Goal: Communication & Community: Answer question/provide support

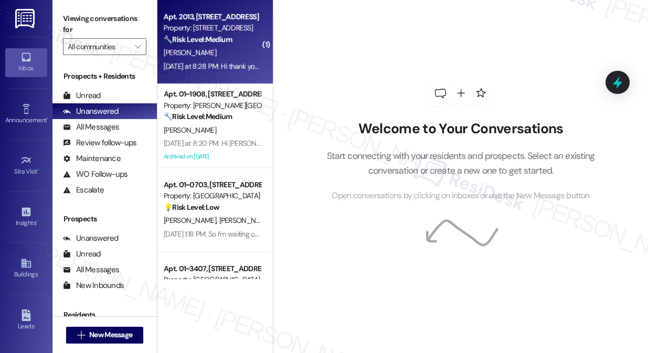
click at [207, 53] on div "[PERSON_NAME]" at bounding box center [212, 52] width 99 height 13
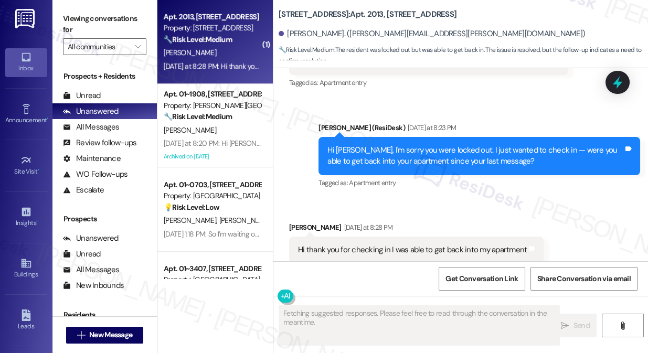
scroll to position [561, 0]
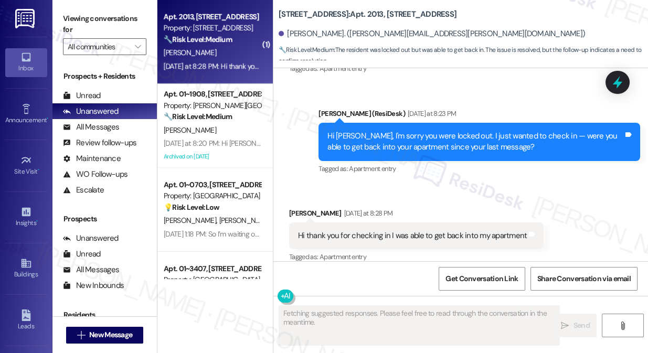
click at [359, 231] on div "Hi thank you for checking in I was able to get back into my apartment" at bounding box center [412, 236] width 229 height 11
click at [358, 231] on div "Hi thank you for checking in I was able to get back into my apartment" at bounding box center [412, 236] width 229 height 11
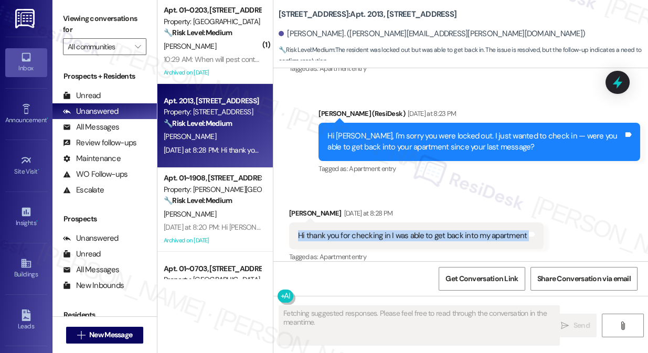
click at [358, 231] on div "Hi thank you for checking in I was able to get back into my apartment" at bounding box center [412, 236] width 229 height 11
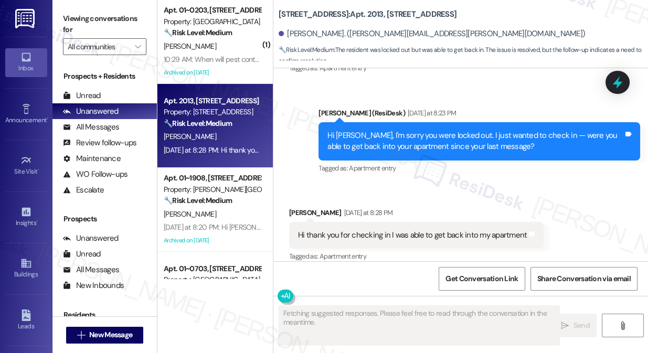
click at [397, 132] on div "Hi [PERSON_NAME], I'm sorry you were locked out. I just wanted to check in — we…" at bounding box center [476, 141] width 296 height 23
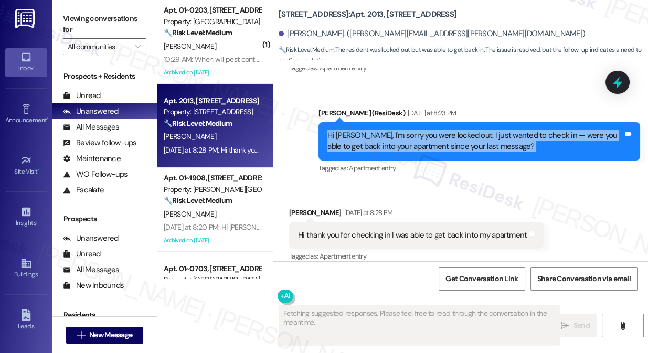
click at [397, 132] on div "Hi [PERSON_NAME], I'm sorry you were locked out. I just wanted to check in — we…" at bounding box center [476, 141] width 296 height 23
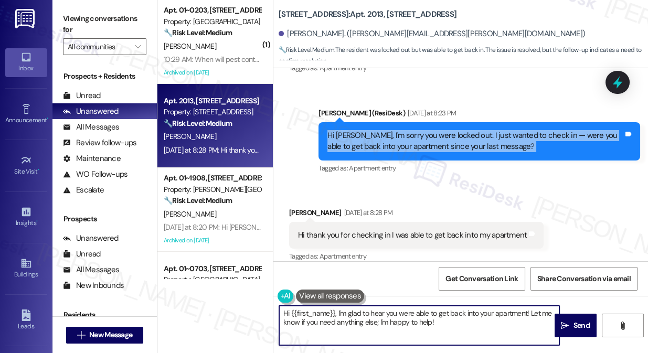
click at [346, 315] on textarea "Hi {{first_name}}, I'm glad to hear you were able to get back into your apartme…" at bounding box center [419, 325] width 280 height 39
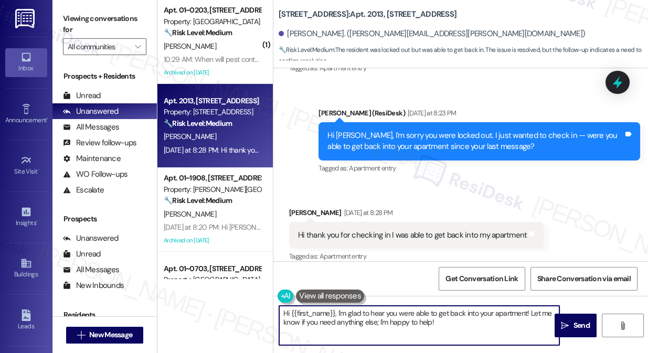
click at [346, 315] on textarea "Hi {{first_name}}, I'm glad to hear you were able to get back into your apartme…" at bounding box center [419, 325] width 280 height 39
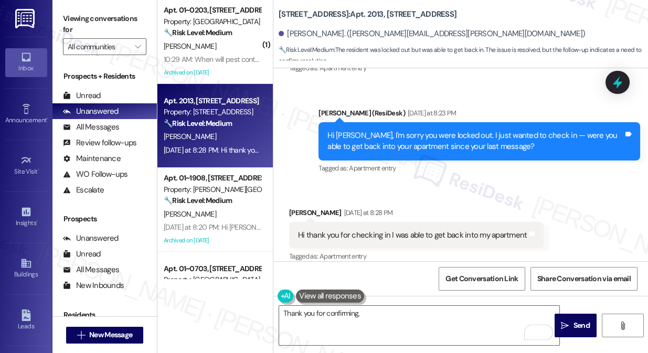
click at [294, 207] on div "[PERSON_NAME] [DATE] at 8:28 PM" at bounding box center [416, 214] width 255 height 15
copy div "[PERSON_NAME]"
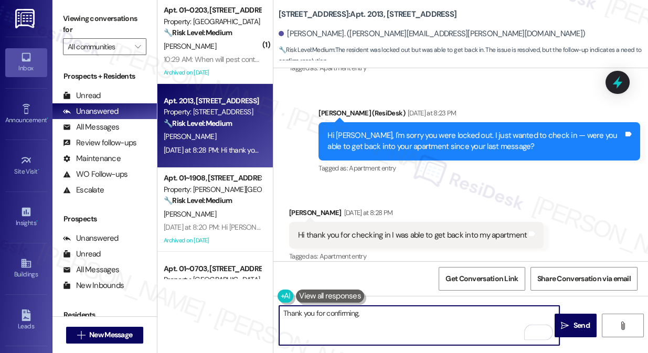
click at [380, 310] on textarea "Thank you for confirming," at bounding box center [419, 325] width 280 height 39
paste textarea "[PERSON_NAME]"
drag, startPoint x: 361, startPoint y: 315, endPoint x: 329, endPoint y: 287, distance: 42.8
click at [252, 352] on div "( 1 ) Apt. 01~0203, [GEOGRAPHIC_DATA][PERSON_NAME] Property: [GEOGRAPHIC_DATA] …" at bounding box center [403, 176] width 491 height 353
click at [333, 311] on textarea "Thank you for confirming, [PERSON_NAME]" at bounding box center [419, 325] width 280 height 39
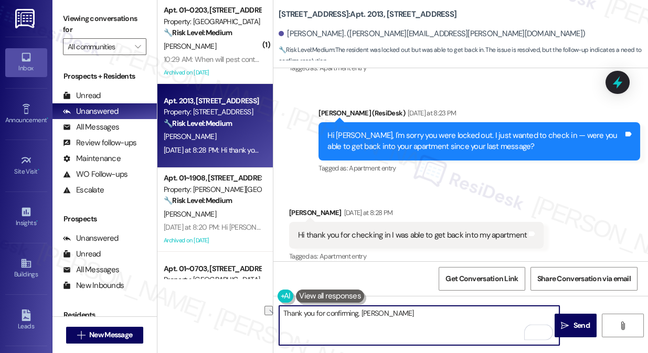
click at [333, 311] on textarea "Thank you for confirming, [PERSON_NAME]" at bounding box center [419, 325] width 280 height 39
click at [394, 316] on textarea "Thank you for the update, [PERSON_NAME]" at bounding box center [419, 325] width 280 height 39
click at [380, 312] on textarea "Thank you for the update, [PERSON_NAME]! If you need anything else, please don'…" at bounding box center [419, 325] width 280 height 39
click at [382, 311] on textarea "Thank you for the update, [PERSON_NAME]! If you need anything else, please don'…" at bounding box center [419, 325] width 280 height 39
click at [384, 311] on textarea "Thank you for the update, [PERSON_NAME]! If you need anything else, please don'…" at bounding box center [419, 325] width 280 height 39
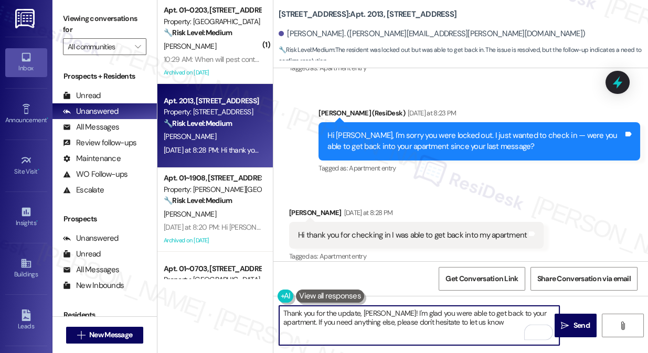
click at [391, 319] on textarea "Thank you for the update, [PERSON_NAME]! I'm glad you were able to get back to …" at bounding box center [419, 325] width 280 height 39
click at [474, 320] on textarea "Thank you for the update, [PERSON_NAME]! I'm glad you were able to get back to …" at bounding box center [419, 325] width 280 height 39
drag, startPoint x: 484, startPoint y: 324, endPoint x: 284, endPoint y: 328, distance: 200.1
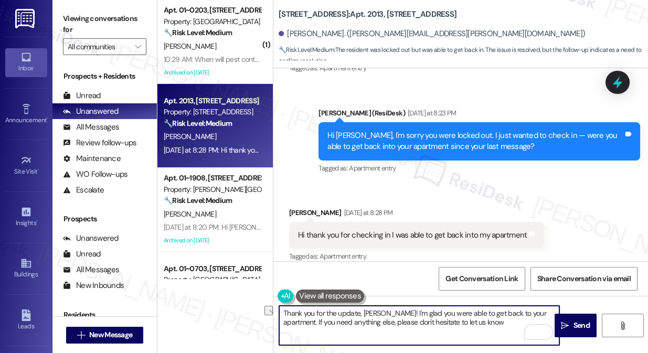
click at [284, 328] on textarea "Thank you for the update, [PERSON_NAME]! I'm glad you were able to get back to …" at bounding box center [419, 325] width 280 height 39
click at [424, 323] on textarea "Thank you for the update, [PERSON_NAME]! I'm glad you were able to get back to …" at bounding box center [419, 325] width 280 height 39
type textarea "Thank you for the update, [PERSON_NAME]! I'm glad you were able to get back to …"
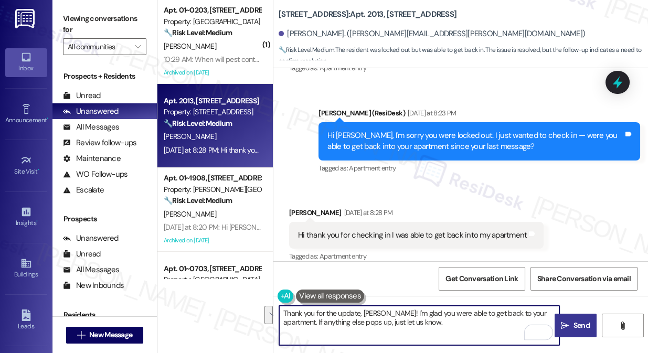
click at [569, 316] on button " Send" at bounding box center [576, 326] width 42 height 24
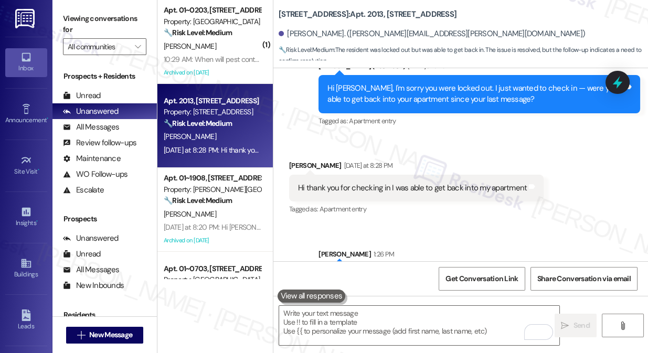
scroll to position [646, 0]
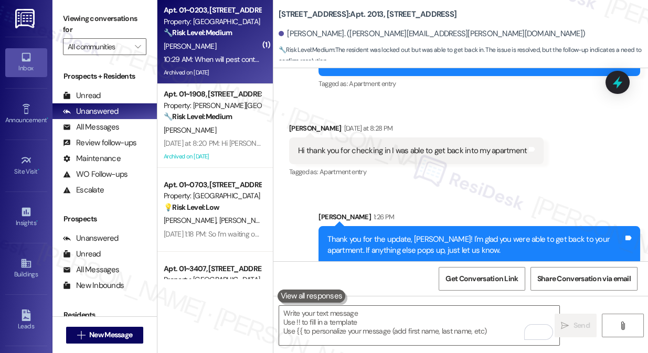
click at [235, 56] on div "10:29 AM: When will pest control come to my apartment 10:29 AM: When will pest …" at bounding box center [249, 59] width 171 height 9
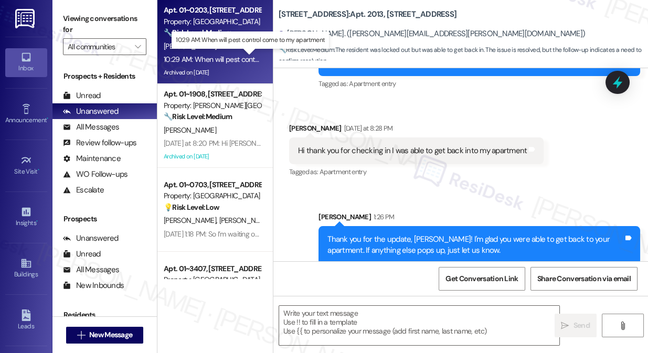
type textarea "Fetching suggested responses. Please feel free to read through the conversation…"
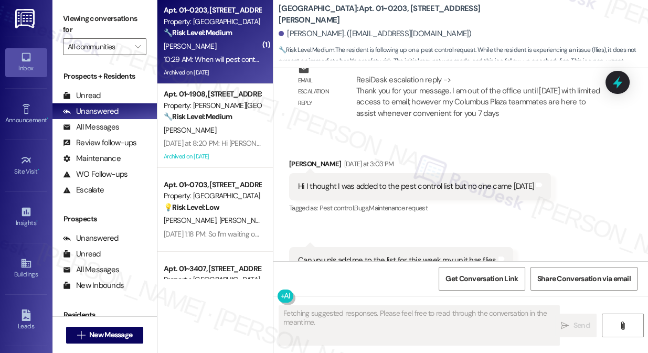
scroll to position [19362, 0]
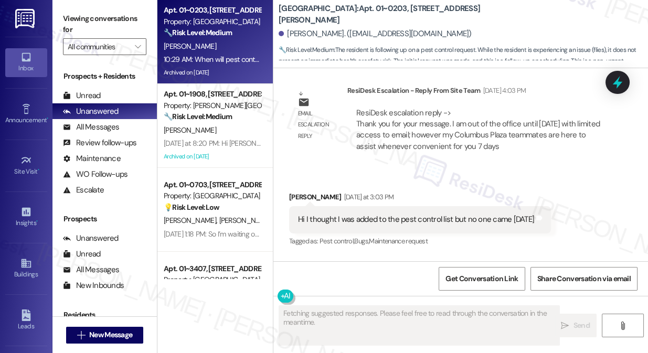
scroll to position [19315, 0]
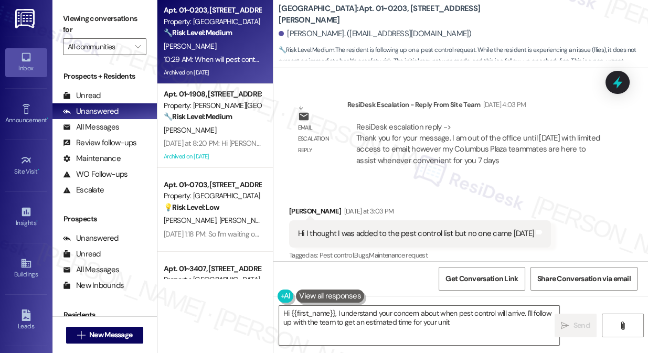
type textarea "Hi {{first_name}}, I understand your concern about when pest control will arriv…"
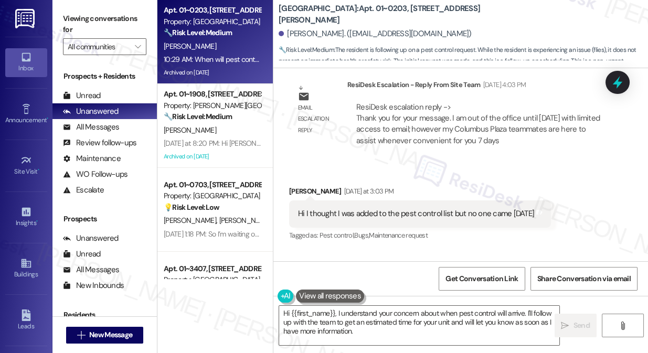
scroll to position [19362, 0]
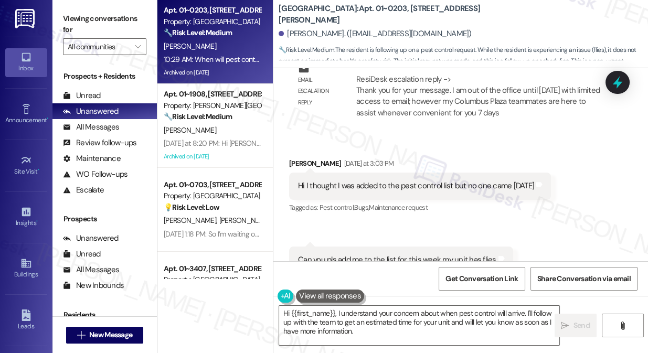
click at [370, 310] on textarea "Hi {{first_name}}, I understand your concern about when pest control will arriv…" at bounding box center [419, 325] width 280 height 39
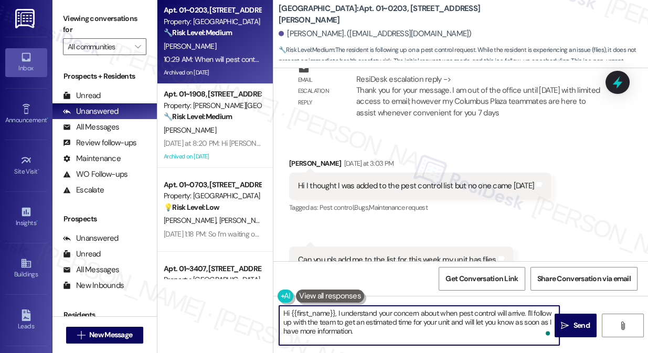
click at [370, 310] on textarea "Hi {{first_name}}, I understand your concern about when pest control will arriv…" at bounding box center [419, 325] width 280 height 39
click at [374, 323] on textarea "Hi {{first_name}}, I understand your concern about when pest control will arriv…" at bounding box center [419, 325] width 280 height 39
drag, startPoint x: 405, startPoint y: 330, endPoint x: 339, endPoint y: 319, distance: 67.0
click at [339, 319] on textarea "Hi {{first_name}}, I understand your concern about when pest control will arriv…" at bounding box center [419, 325] width 280 height 39
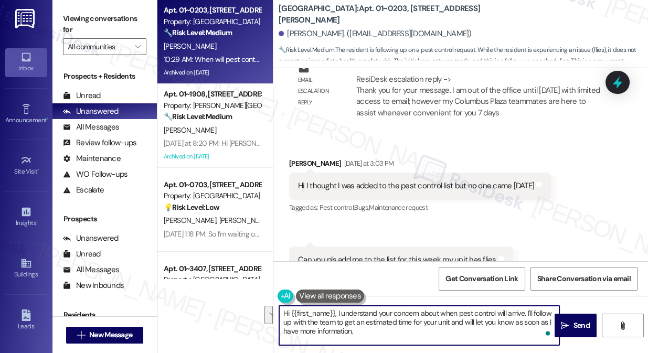
click at [370, 326] on textarea "Hi {{first_name}}, I understand your concern about when pest control will arriv…" at bounding box center [419, 325] width 280 height 39
click at [381, 330] on textarea "Hi {{first_name}}, I understand your concern about when pest control will arriv…" at bounding box center [419, 325] width 280 height 39
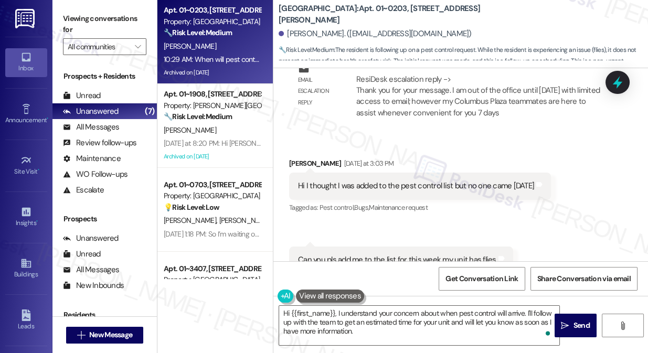
click at [74, 11] on label "Viewing conversations for" at bounding box center [104, 25] width 83 height 28
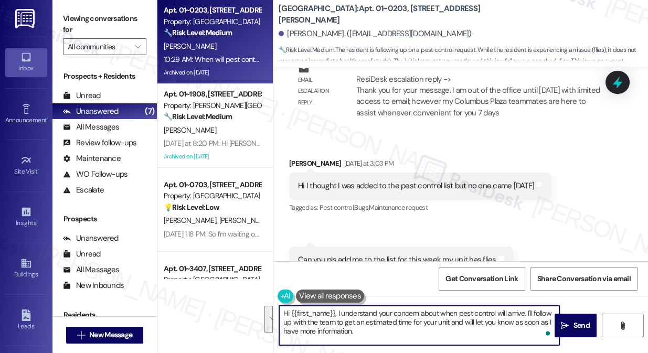
drag, startPoint x: 386, startPoint y: 331, endPoint x: 341, endPoint y: 312, distance: 48.7
click at [338, 312] on textarea "Hi {{first_name}}, I understand your concern about when pest control will arriv…" at bounding box center [419, 325] width 280 height 39
click at [365, 317] on textarea "Hi {{first_name}}, I understand your concern about when pest control will arriv…" at bounding box center [419, 325] width 280 height 39
drag, startPoint x: 373, startPoint y: 313, endPoint x: 381, endPoint y: 323, distance: 13.1
click at [381, 323] on textarea "Hi {{first_name}}, I understand your concern about when pest control will arriv…" at bounding box center [419, 325] width 280 height 39
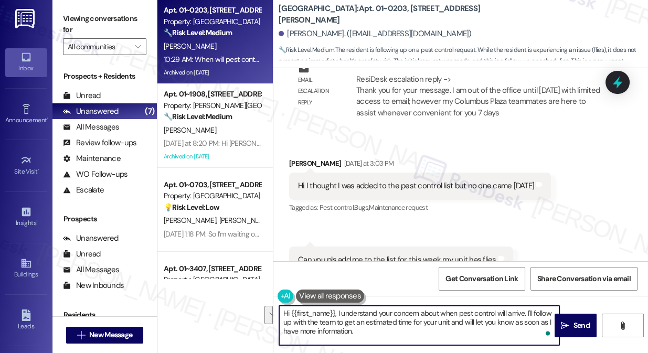
click at [381, 323] on textarea "Hi {{first_name}}, I understand your concern about when pest control will arriv…" at bounding box center [419, 325] width 280 height 39
drag, startPoint x: 375, startPoint y: 333, endPoint x: 340, endPoint y: 328, distance: 35.1
click at [334, 328] on textarea "Hi {{first_name}}, I understand your concern about when pest control will arriv…" at bounding box center [419, 325] width 280 height 39
click at [382, 323] on textarea "Hi {{first_name}}, I understand your concern about when pest control will arriv…" at bounding box center [419, 325] width 280 height 39
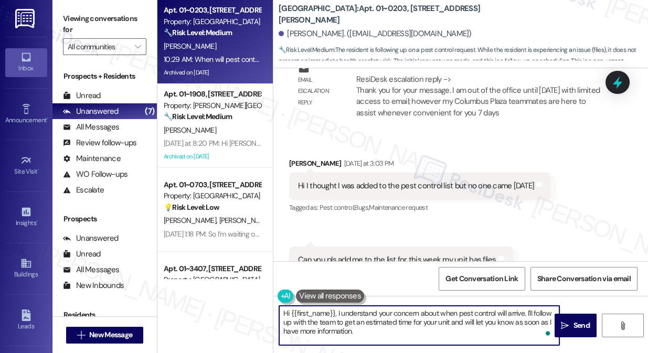
click at [382, 323] on textarea "Hi {{first_name}}, I understand your concern about when pest control will arriv…" at bounding box center [419, 325] width 280 height 39
click at [295, 8] on b "[GEOGRAPHIC_DATA]: Apt. 01~0203, [STREET_ADDRESS][PERSON_NAME]" at bounding box center [384, 14] width 210 height 23
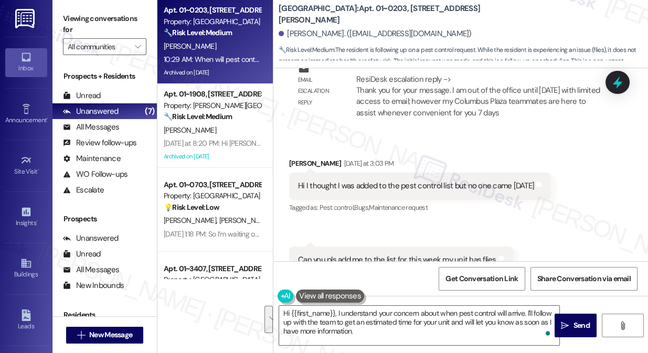
click at [295, 6] on div "[GEOGRAPHIC_DATA]: Apt. 01~0203, [GEOGRAPHIC_DATA][PERSON_NAME][PERSON_NAME]. (…" at bounding box center [464, 32] width 370 height 58
click at [298, 10] on b "[GEOGRAPHIC_DATA]: Apt. 01~0203, [STREET_ADDRESS][PERSON_NAME]" at bounding box center [384, 14] width 210 height 23
copy b "Columbus"
click at [78, 13] on label "Viewing conversations for" at bounding box center [104, 25] width 83 height 28
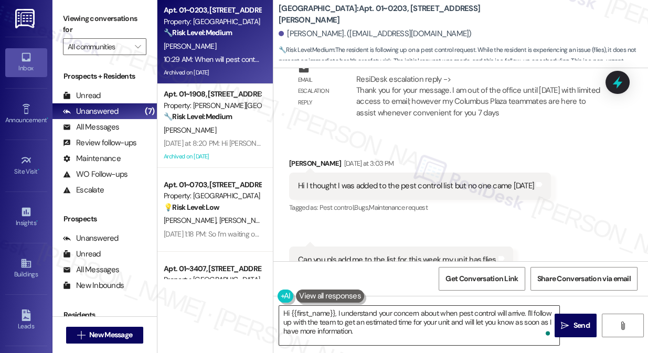
click at [355, 311] on textarea "Hi {{first_name}}, I understand your concern about when pest control will arriv…" at bounding box center [419, 325] width 280 height 39
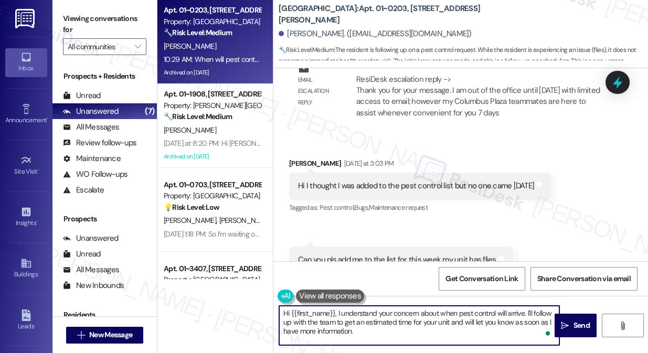
click at [355, 311] on textarea "Hi {{first_name}}, I understand your concern about when pest control will arriv…" at bounding box center [419, 325] width 280 height 39
click at [461, 330] on textarea "Hi {{first_name}}, I understand your concern about when pest control will arriv…" at bounding box center [419, 325] width 280 height 39
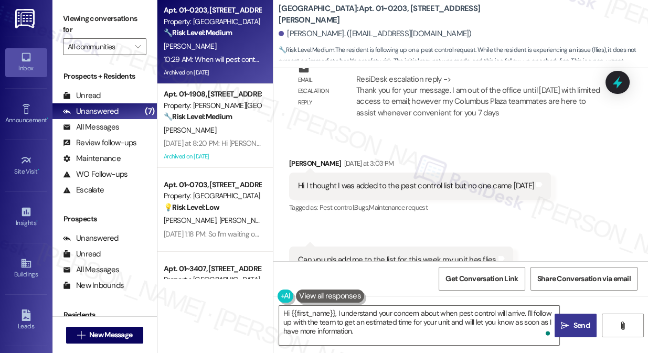
click at [577, 324] on span "Send" at bounding box center [582, 325] width 16 height 11
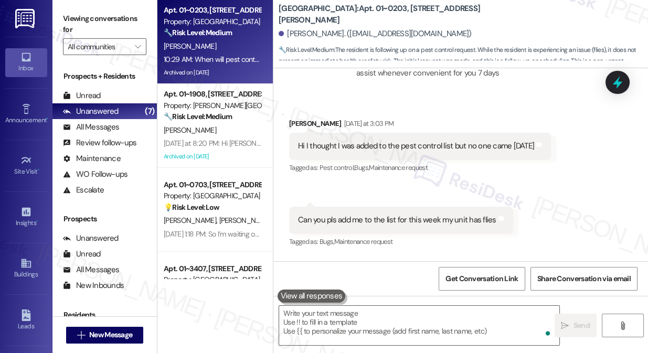
scroll to position [19458, 0]
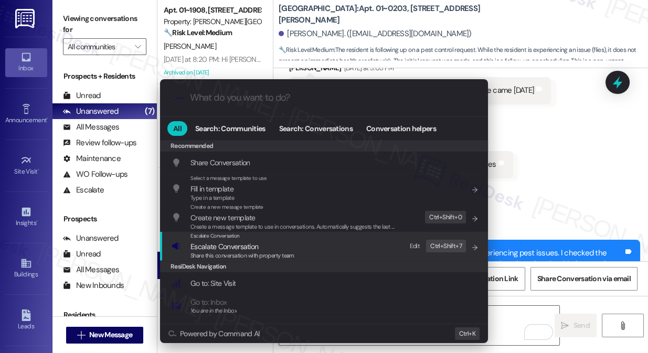
click at [320, 255] on div "Escalate Conversation Escalate Conversation Share this conversation with proper…" at bounding box center [325, 246] width 307 height 28
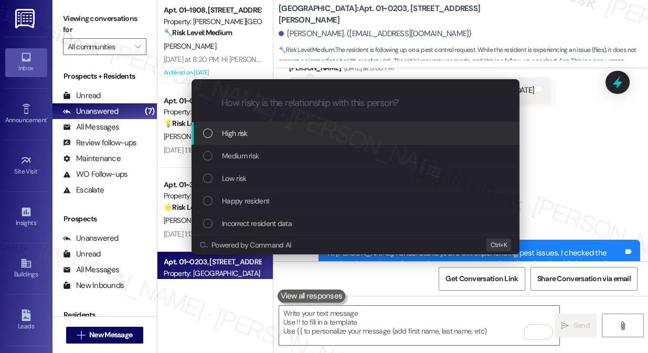
click at [585, 130] on div "Escalate Conversation How risky is the relationship with this person? Topics (e…" at bounding box center [324, 176] width 648 height 353
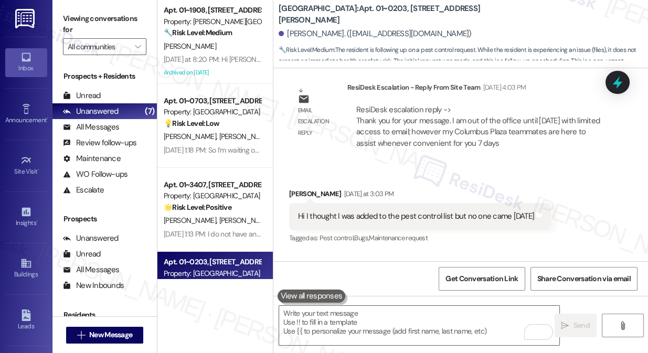
scroll to position [19267, 0]
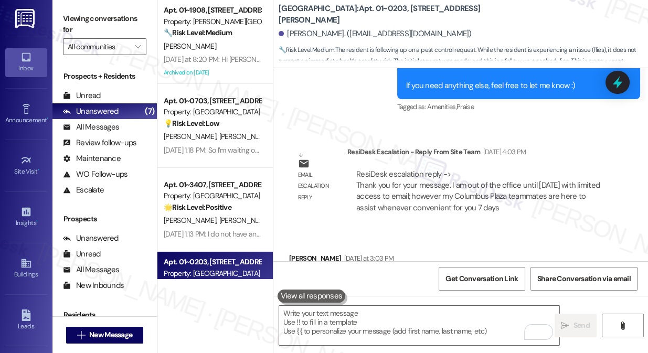
drag, startPoint x: 82, startPoint y: 24, endPoint x: 93, endPoint y: 25, distance: 11.1
click at [82, 24] on label "Viewing conversations for" at bounding box center [104, 25] width 83 height 28
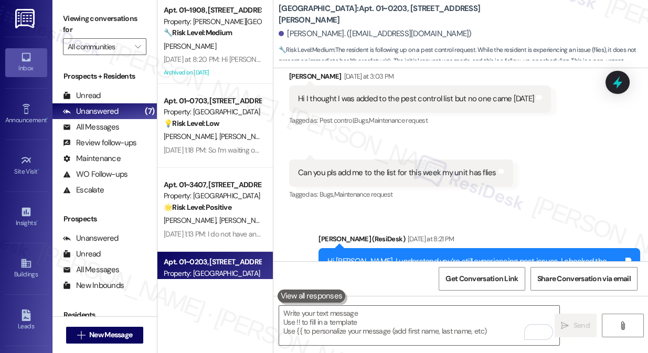
scroll to position [19458, 0]
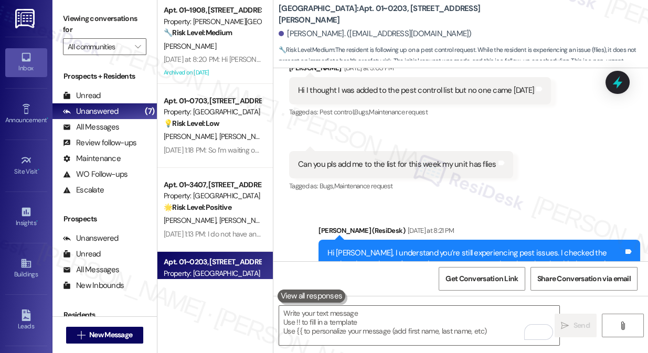
drag, startPoint x: 64, startPoint y: 18, endPoint x: 74, endPoint y: 20, distance: 10.8
click at [64, 18] on label "Viewing conversations for" at bounding box center [104, 25] width 83 height 28
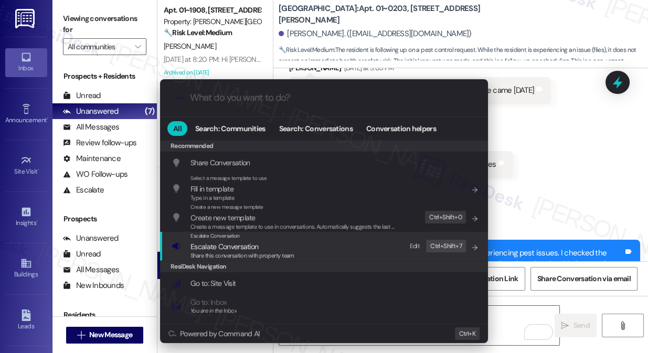
click at [292, 249] on span "Escalate Conversation" at bounding box center [243, 247] width 104 height 12
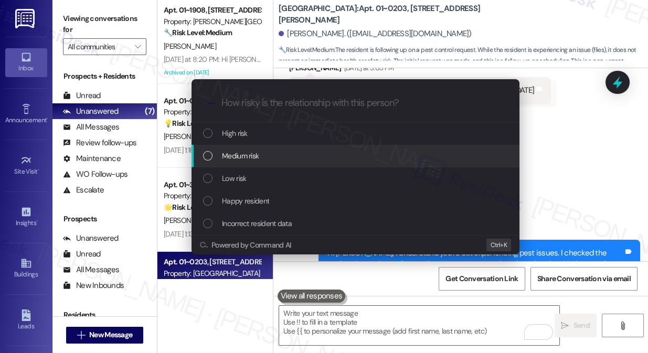
click at [266, 154] on div "Medium risk" at bounding box center [356, 156] width 307 height 12
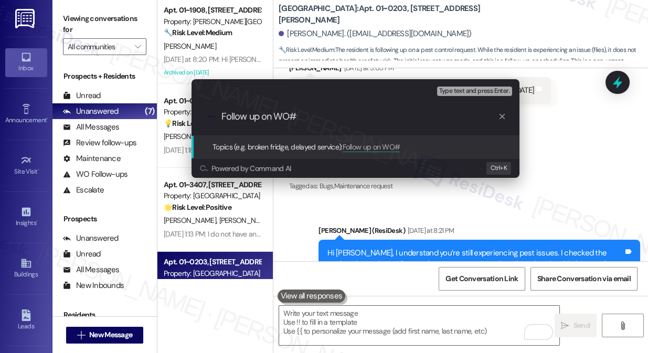
paste input "1771094"
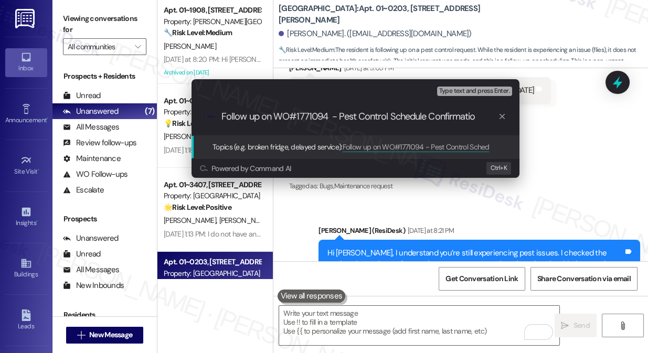
type input "Follow up on WO#1771094 - Pest Control Schedule Confirmation"
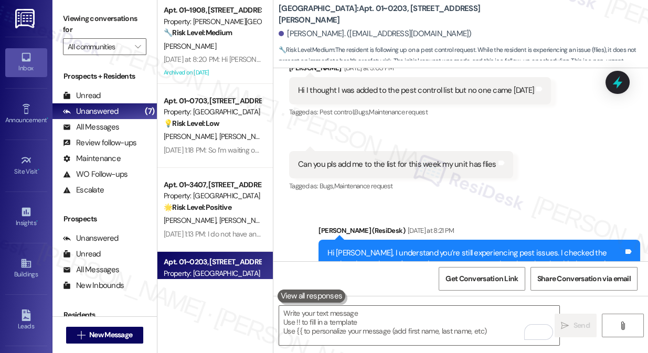
scroll to position [0, 0]
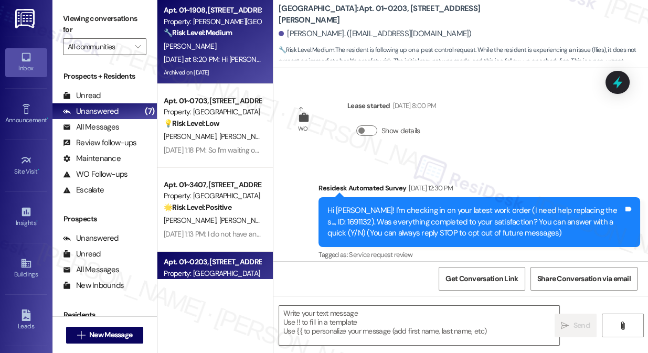
type textarea "Fetching suggested responses. Please feel free to read through the conversation…"
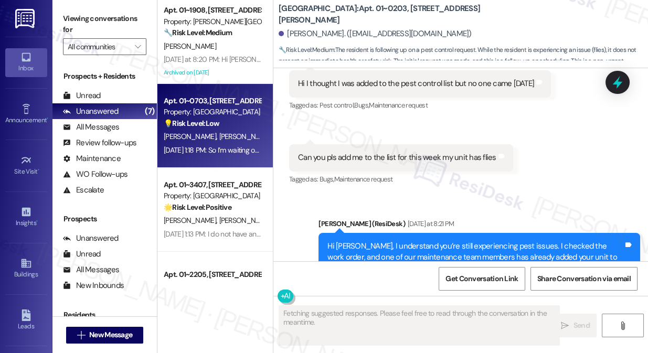
scroll to position [19473, 0]
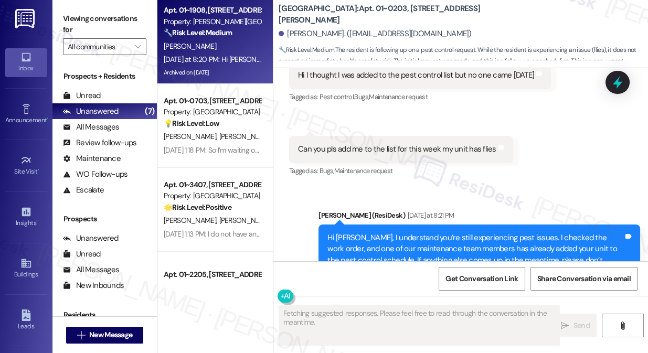
click at [196, 60] on div "[DATE] at 8:20 PM: Hi [PERSON_NAME] the 19th floor seems to be very cold! [DATE…" at bounding box center [279, 59] width 230 height 9
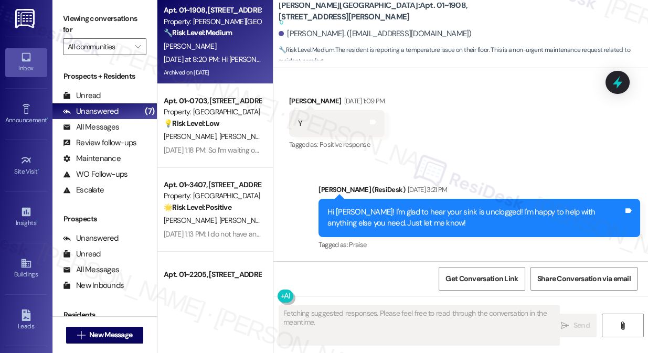
scroll to position [10993, 0]
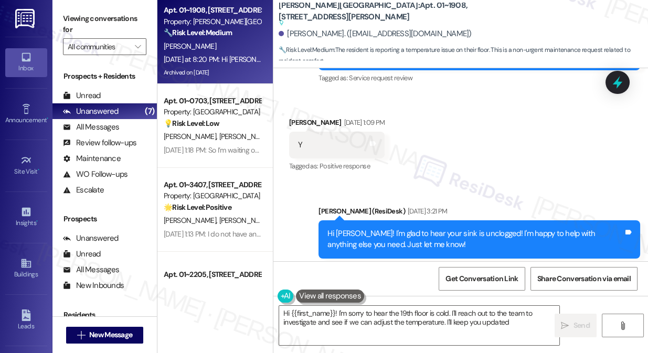
type textarea "Hi {{first_name}}! I'm sorry to hear the 19th floor is cold. I'll reach out to …"
click at [383, 328] on div "Hi [PERSON_NAME] the 19th floor seems to be very cold!" at bounding box center [392, 333] width 188 height 11
copy div "Hi [PERSON_NAME] the 19th floor seems to be very cold! Tags and notes"
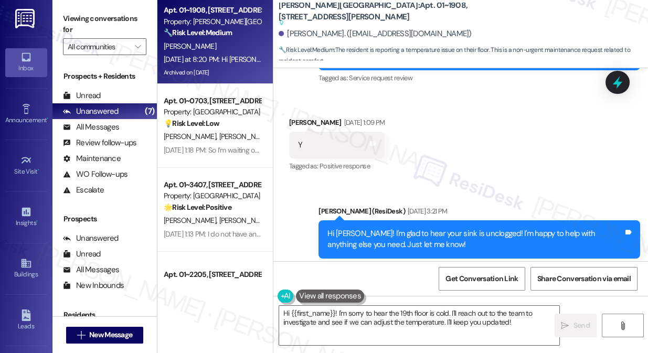
click at [67, 20] on label "Viewing conversations for" at bounding box center [104, 25] width 83 height 28
